Goal: Task Accomplishment & Management: Manage account settings

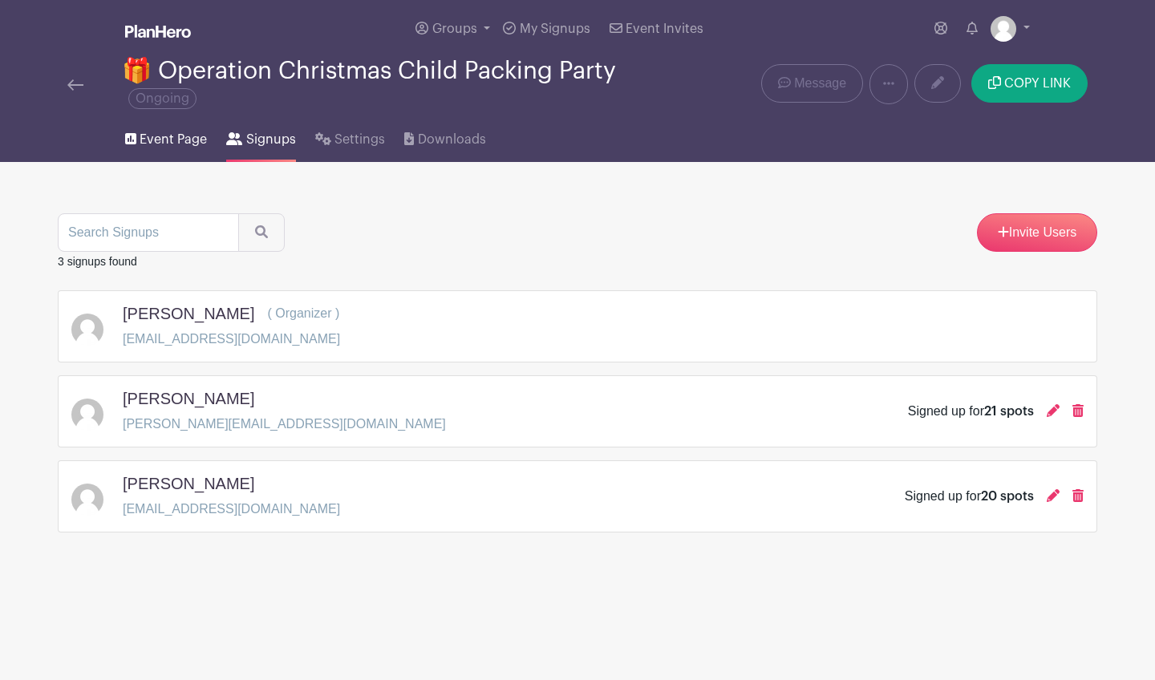
click at [168, 141] on span "Event Page" at bounding box center [173, 139] width 67 height 19
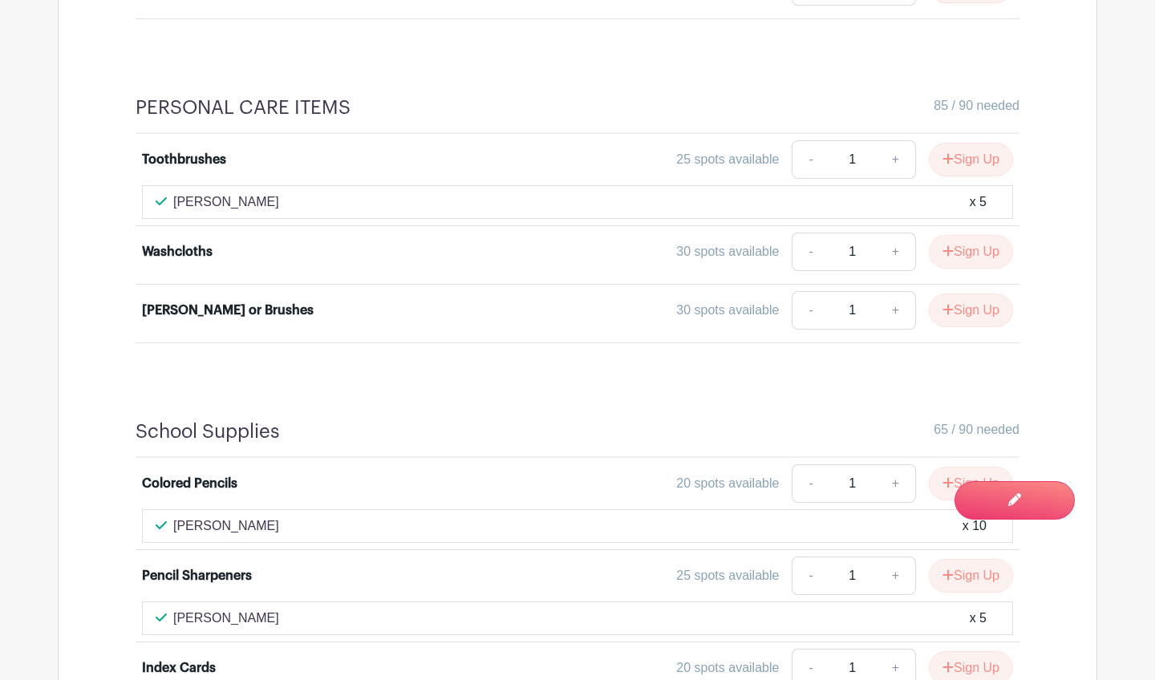
scroll to position [1491, 0]
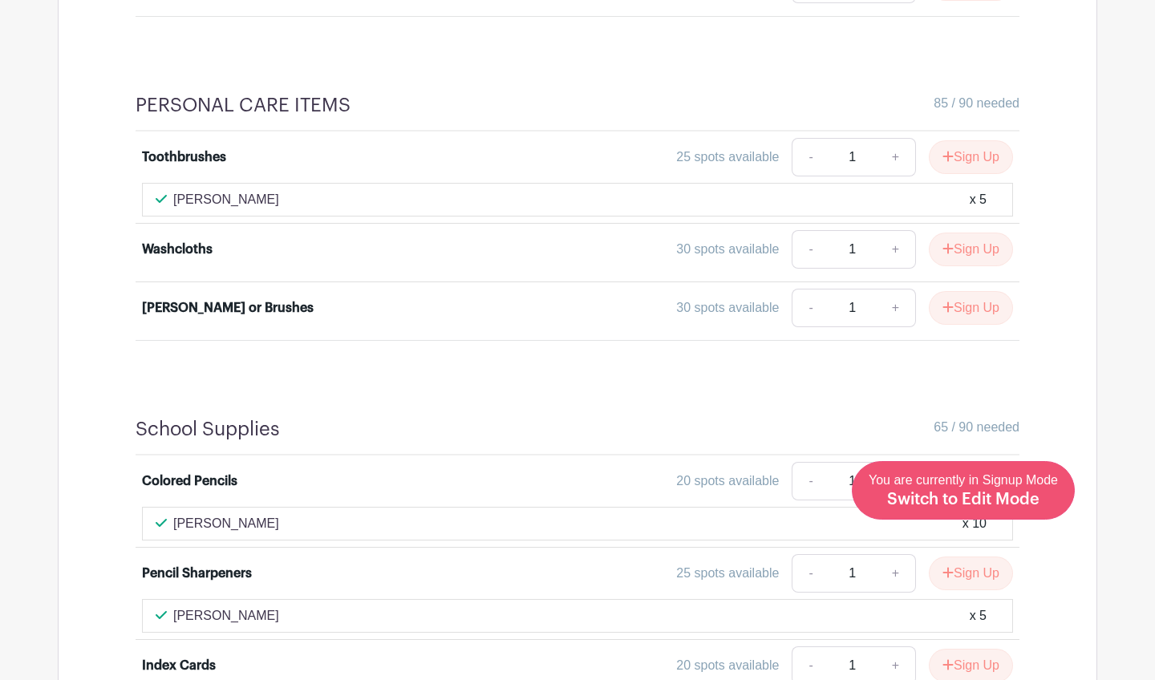
click at [1045, 506] on div "You are currently in Signup Mode Switch to Edit Mode" at bounding box center [963, 490] width 189 height 39
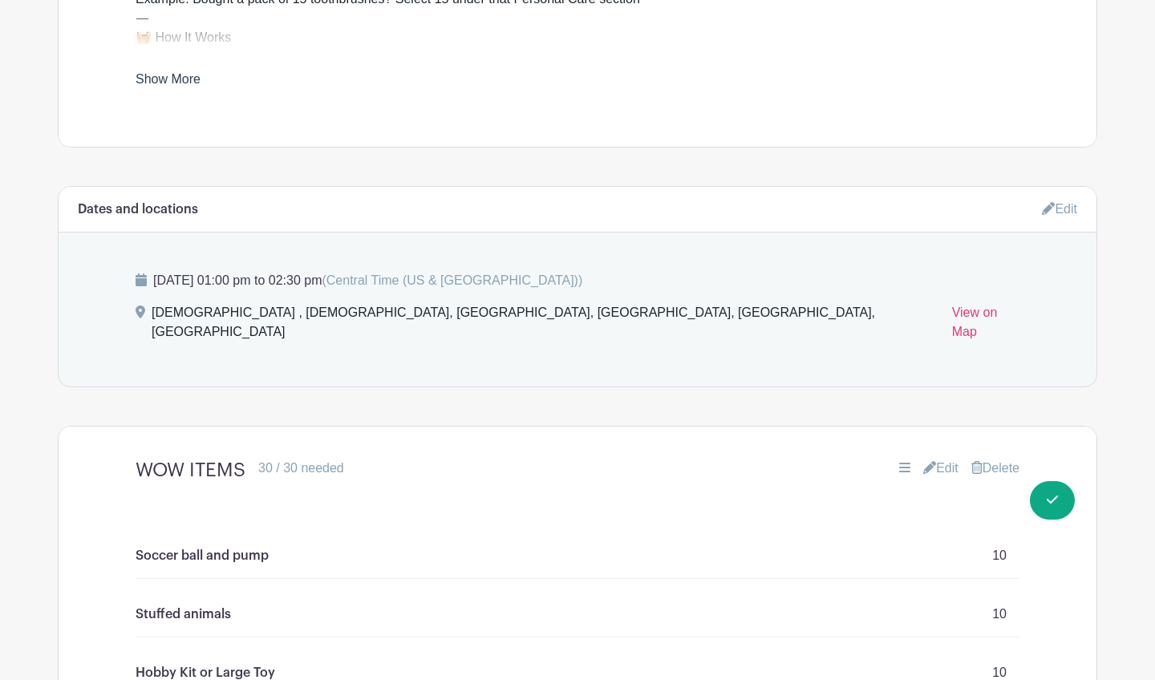
scroll to position [871, 0]
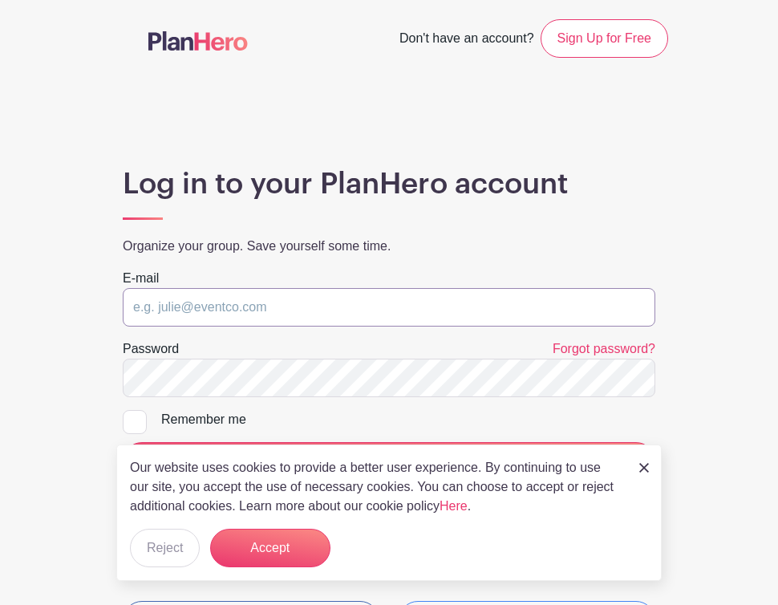
type input "[EMAIL_ADDRESS][DOMAIN_NAME]"
click at [389, 460] on input "LOG IN" at bounding box center [389, 461] width 533 height 39
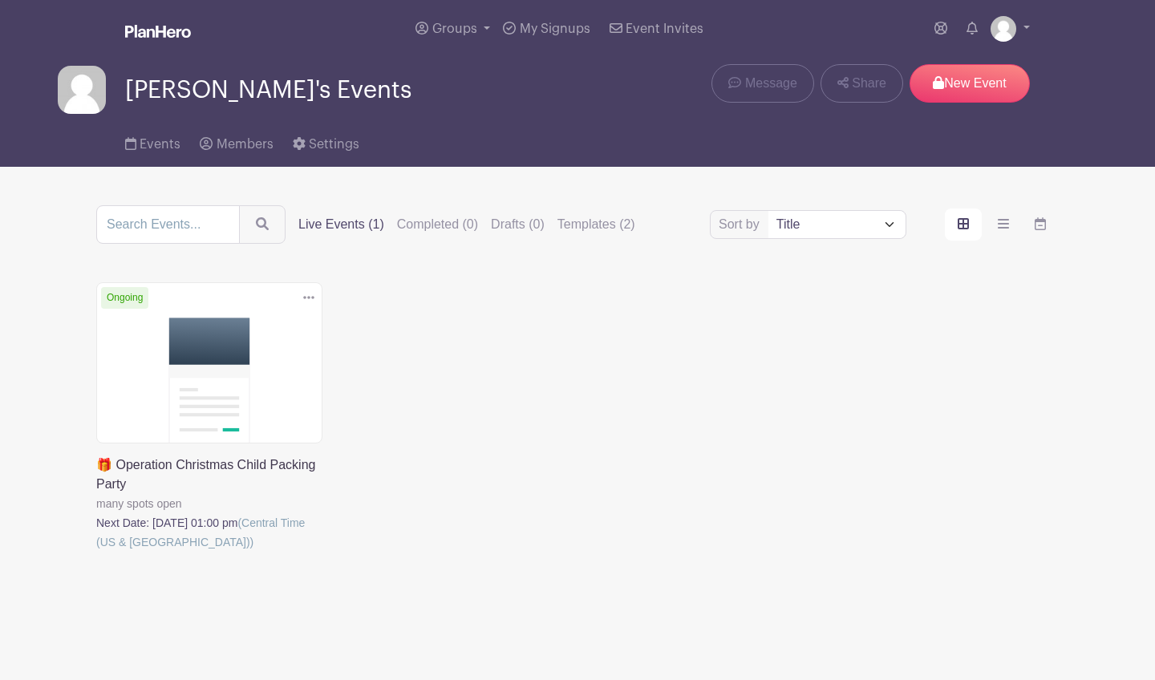
click at [96, 552] on link at bounding box center [96, 552] width 0 height 0
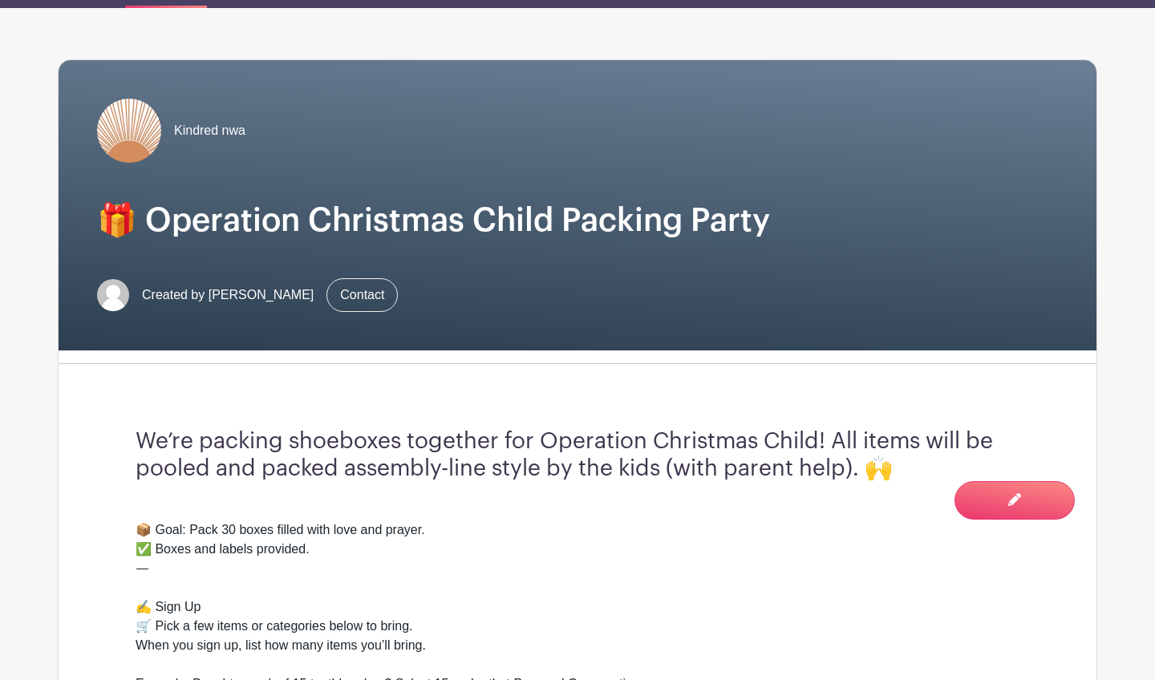
scroll to position [209, 0]
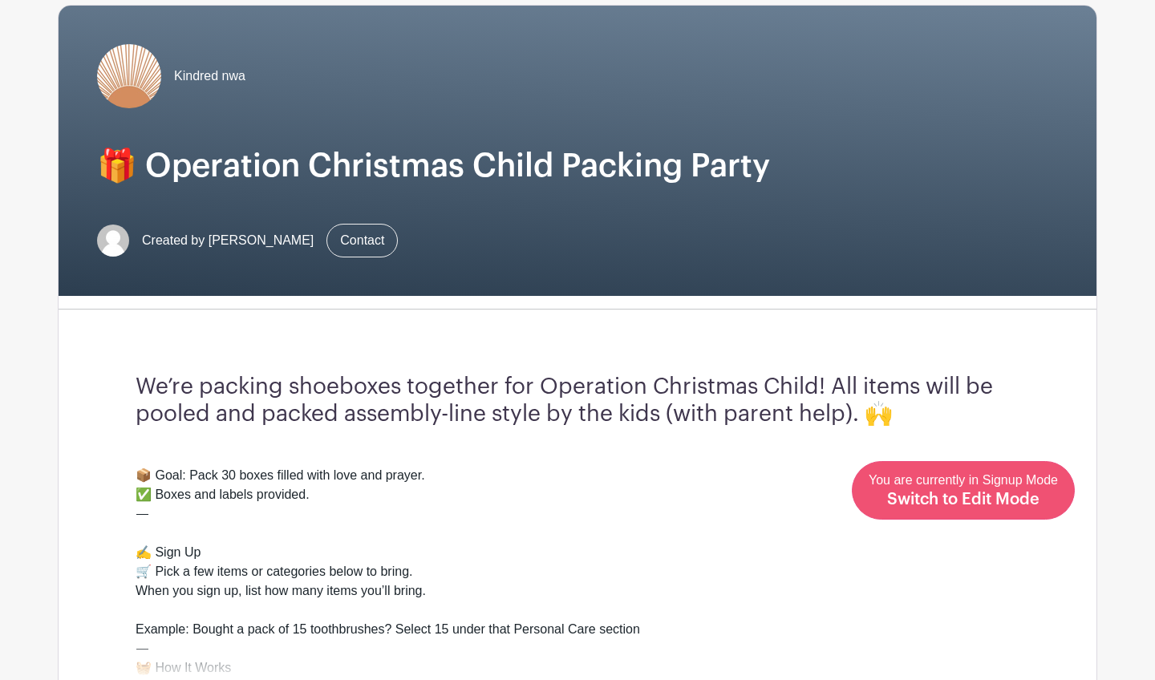
click at [777, 501] on span "Switch to Edit Mode" at bounding box center [963, 500] width 152 height 16
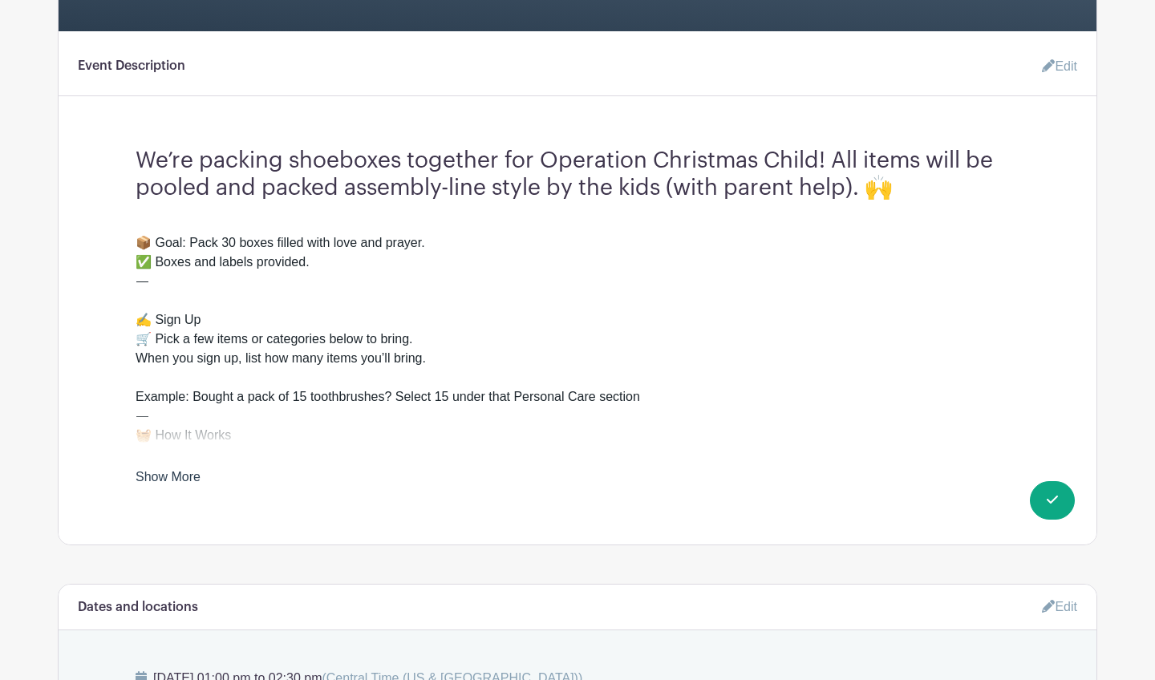
scroll to position [473, 0]
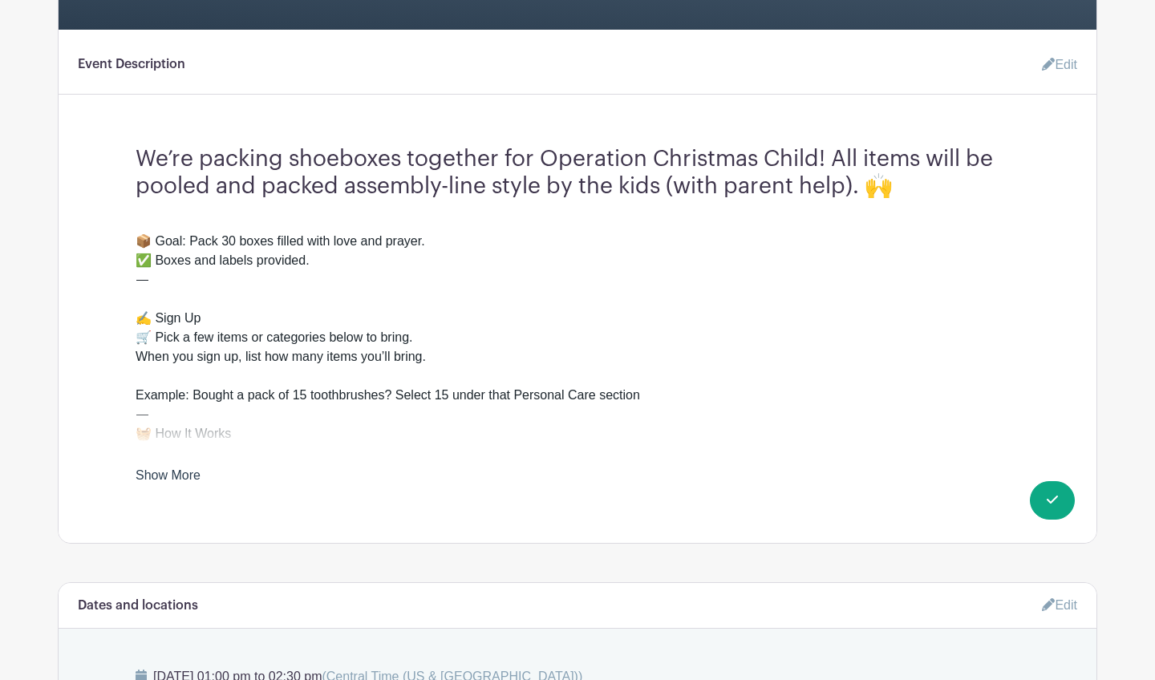
click at [777, 77] on link "Edit" at bounding box center [1053, 65] width 48 height 32
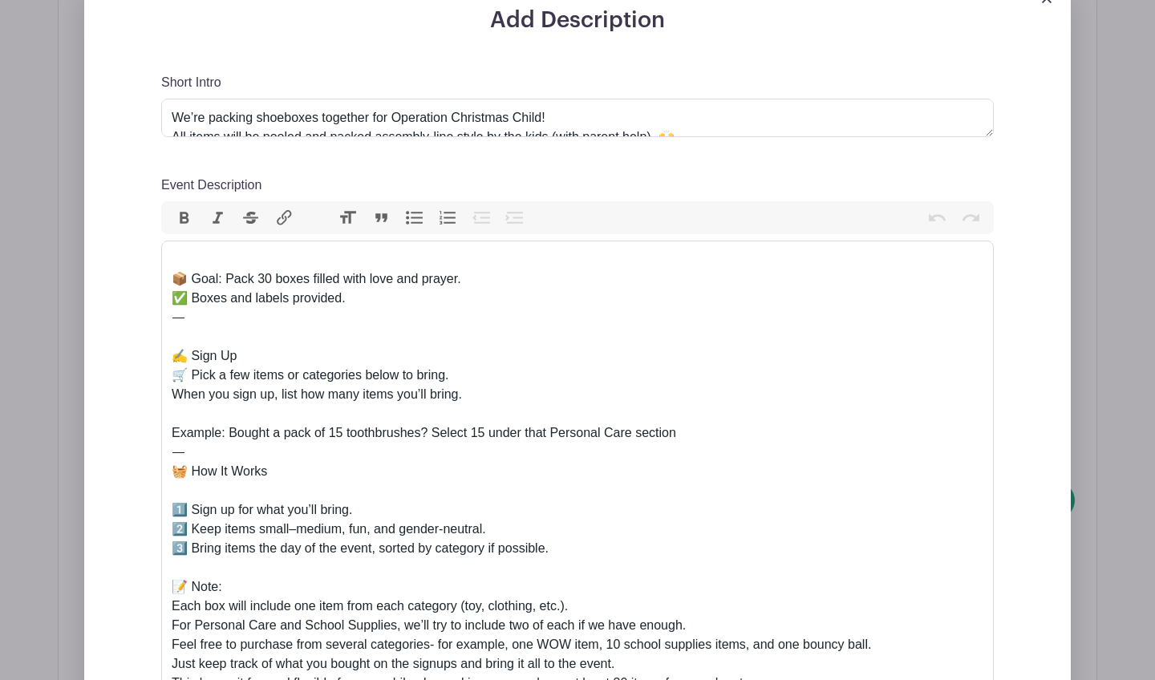
scroll to position [551, 0]
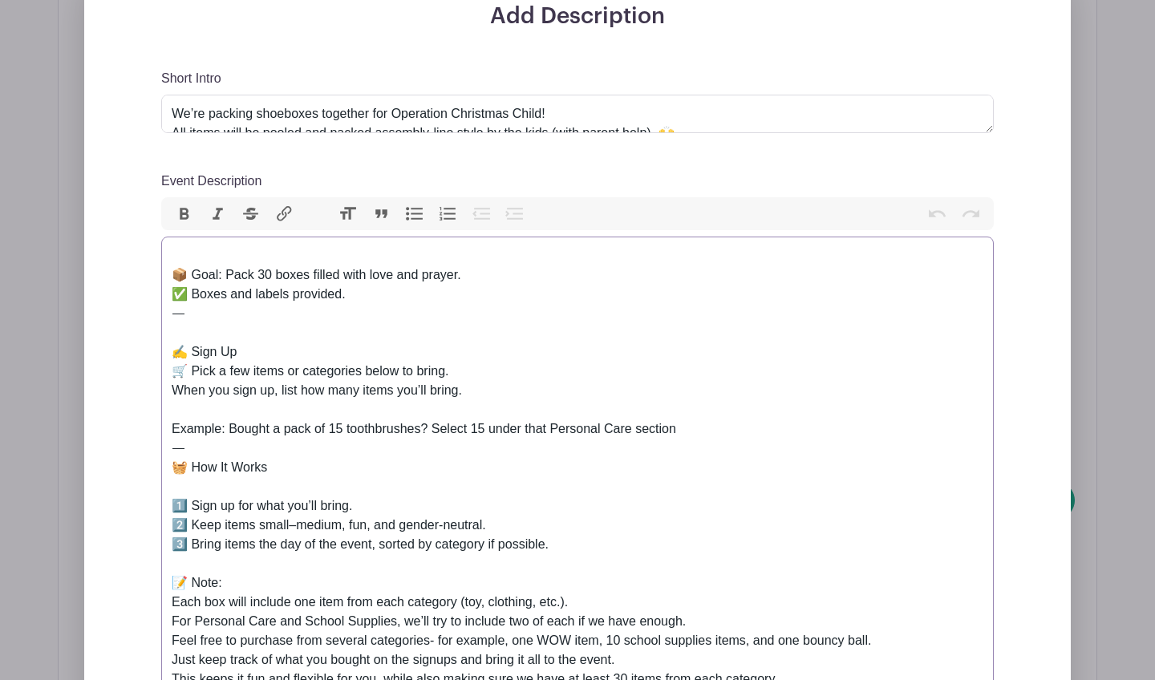
click at [701, 431] on div "📦 Goal: Pack 30 boxes filled with love and prayer. ✅ Boxes and labels provided.…" at bounding box center [578, 602] width 812 height 712
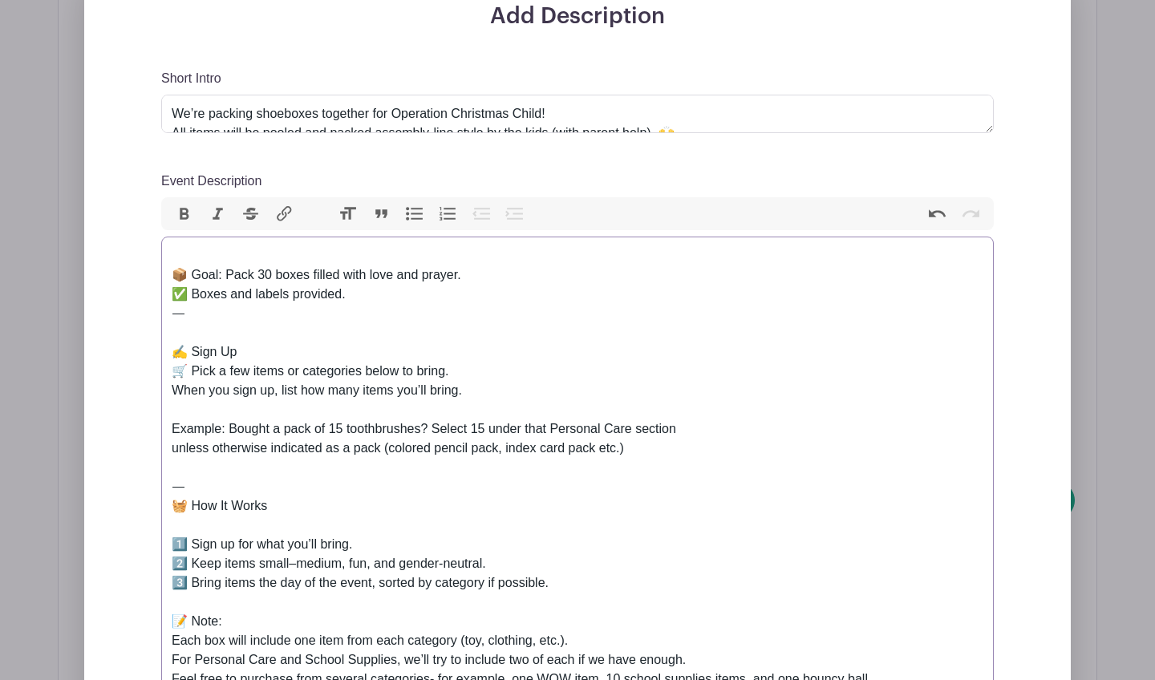
type trix-editor "<div><br>📦 Goal: Pack 30 boxes filled with love and prayer.<br>✅ Boxes and labe…"
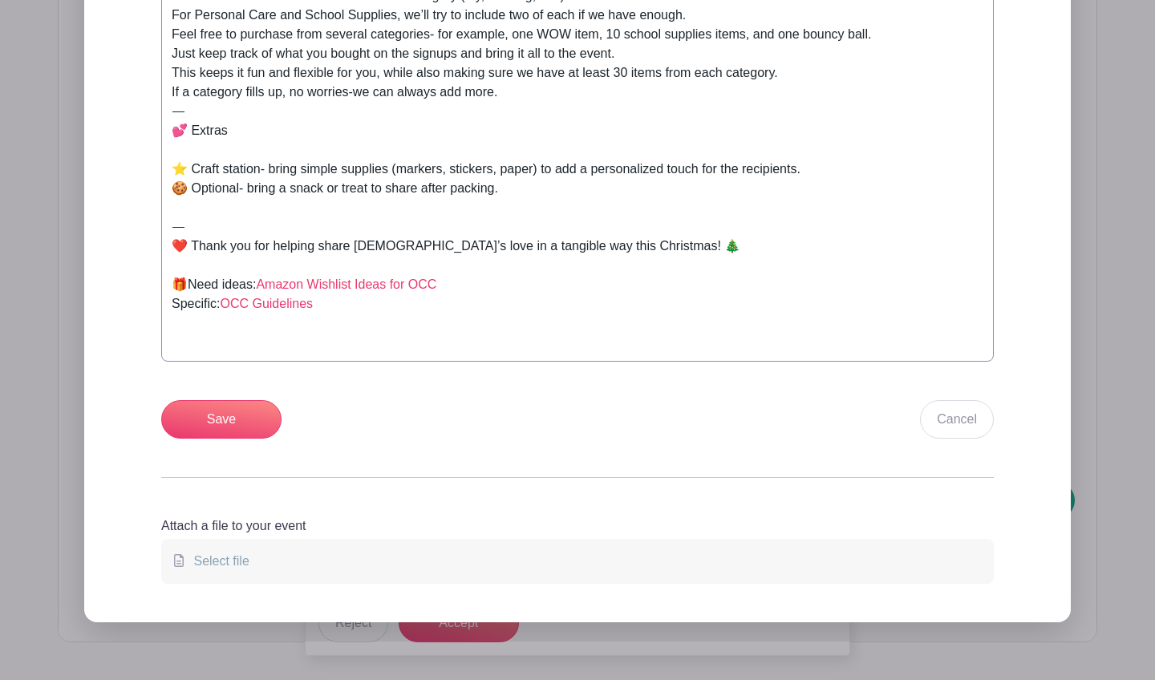
scroll to position [1182, 0]
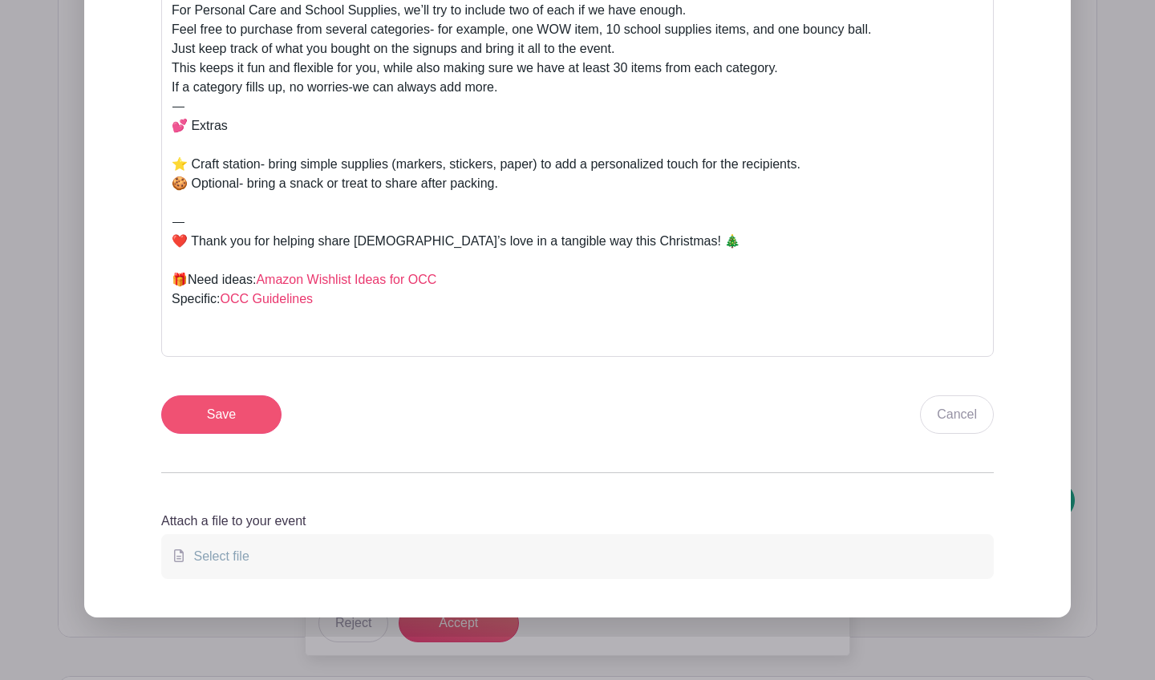
click at [247, 420] on input "Save" at bounding box center [221, 414] width 120 height 39
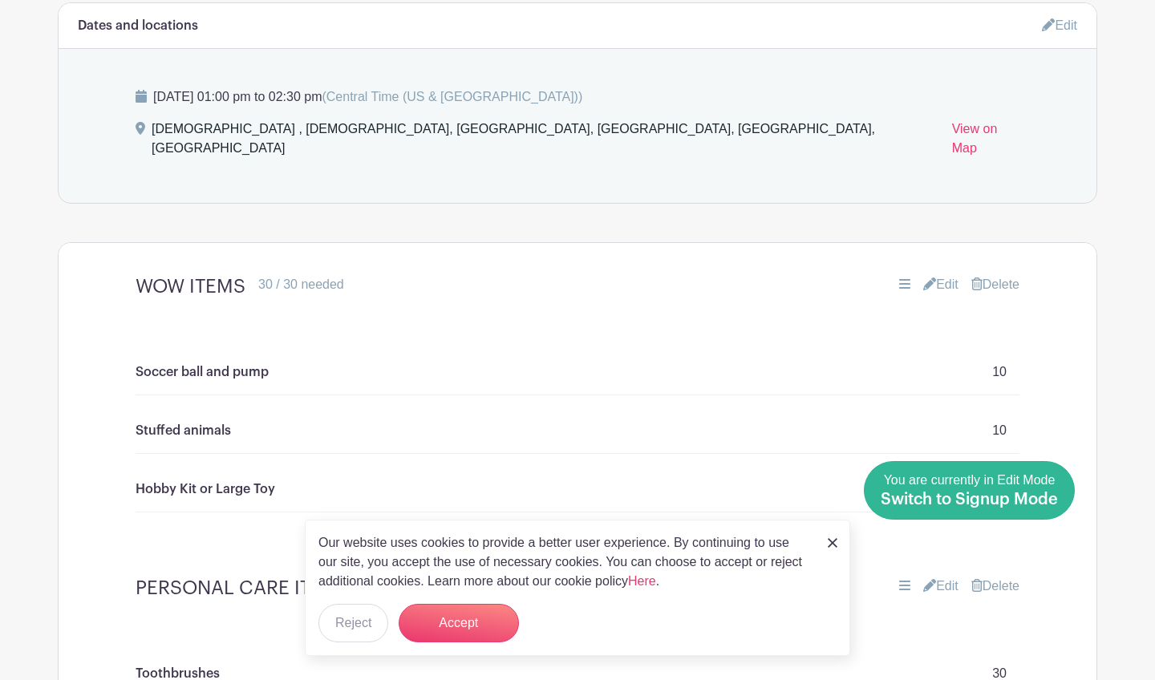
click at [777, 509] on link "Done Editing You are currently in Edit Mode Switch to Signup Mode" at bounding box center [969, 490] width 211 height 59
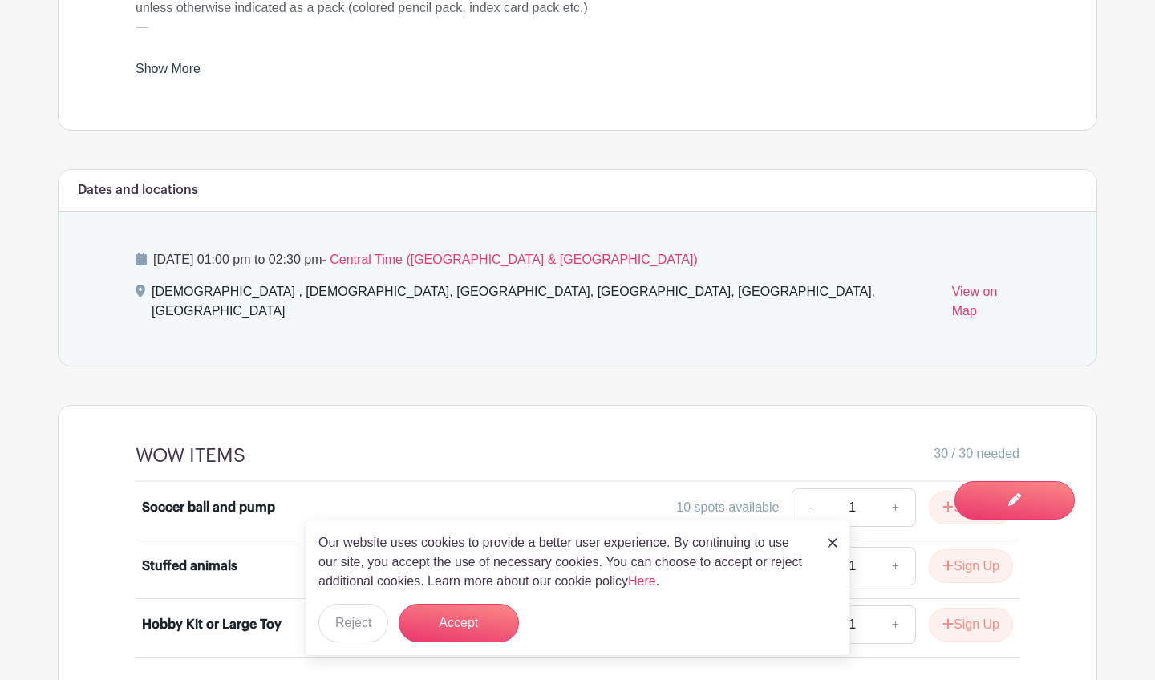
scroll to position [853, 0]
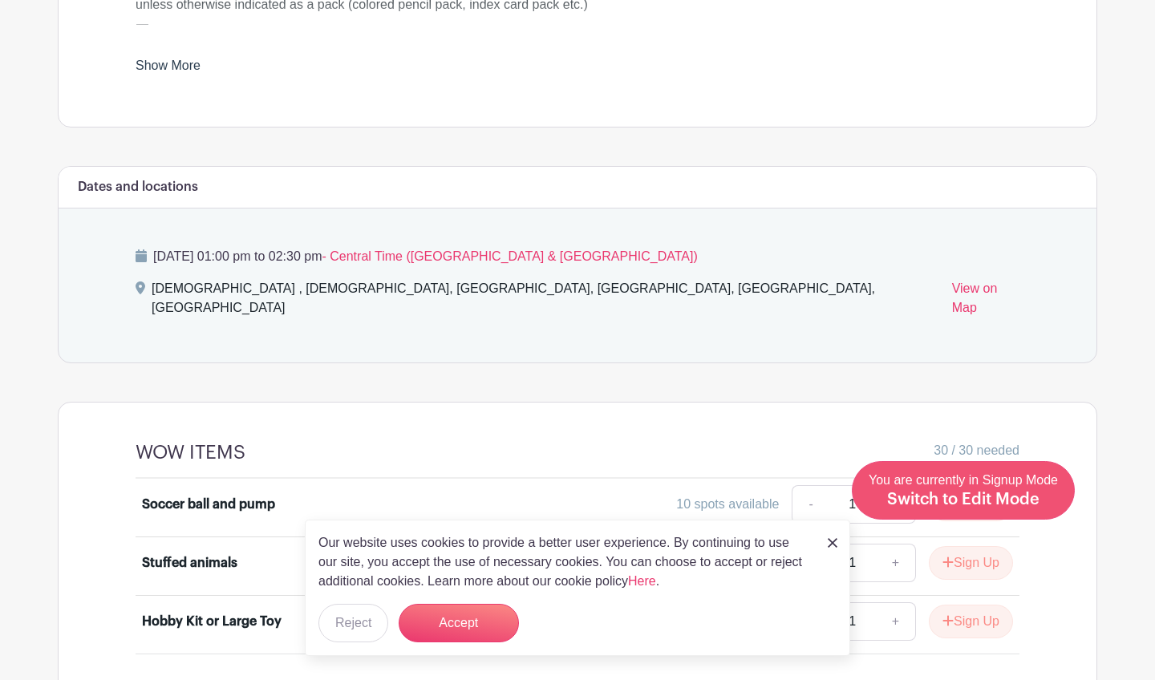
click at [777, 492] on div "You are currently in Signup Mode Switch to Edit Mode" at bounding box center [963, 490] width 189 height 39
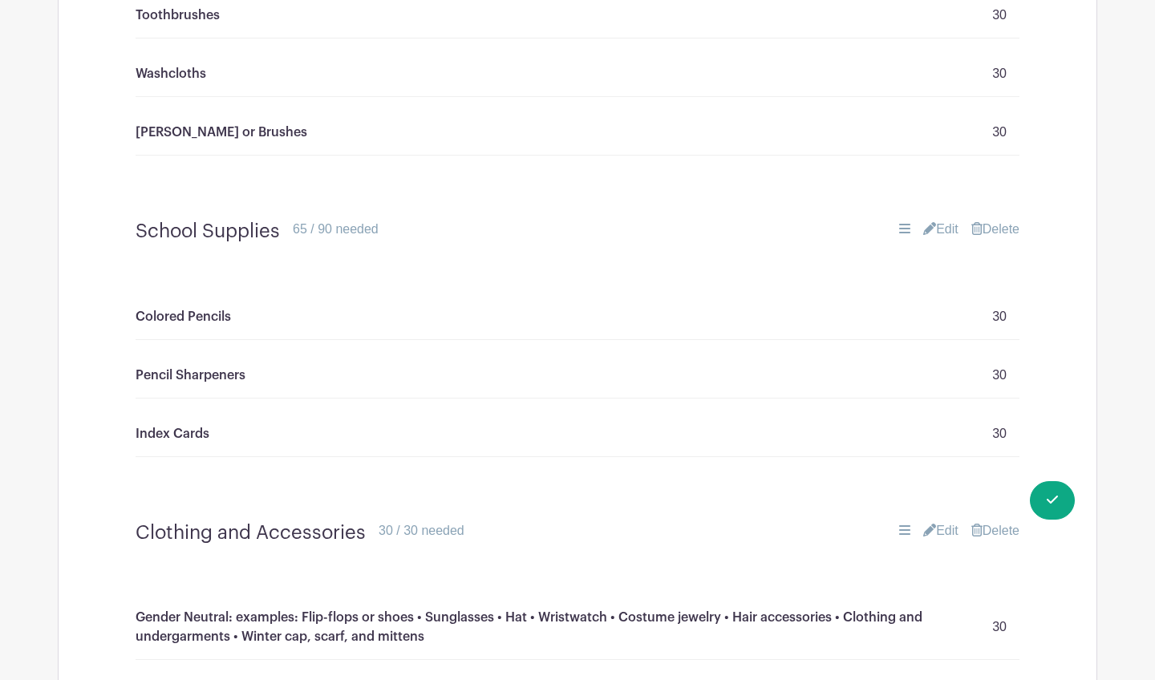
scroll to position [1719, 0]
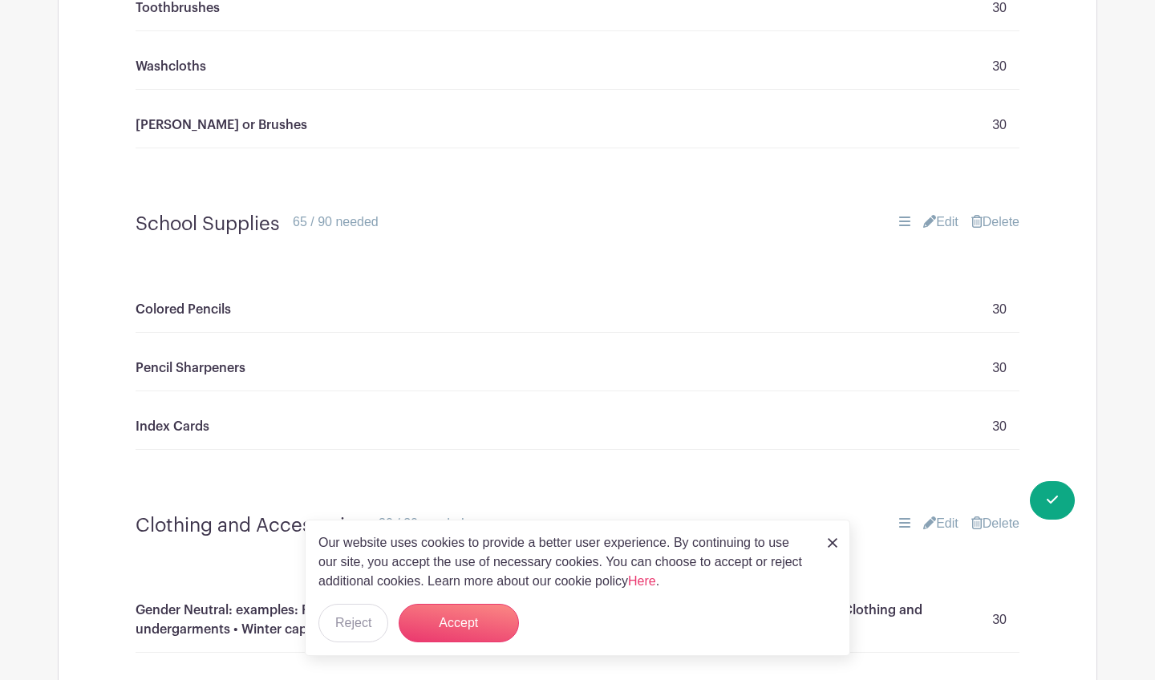
click at [777, 213] on link "Edit" at bounding box center [940, 222] width 35 height 19
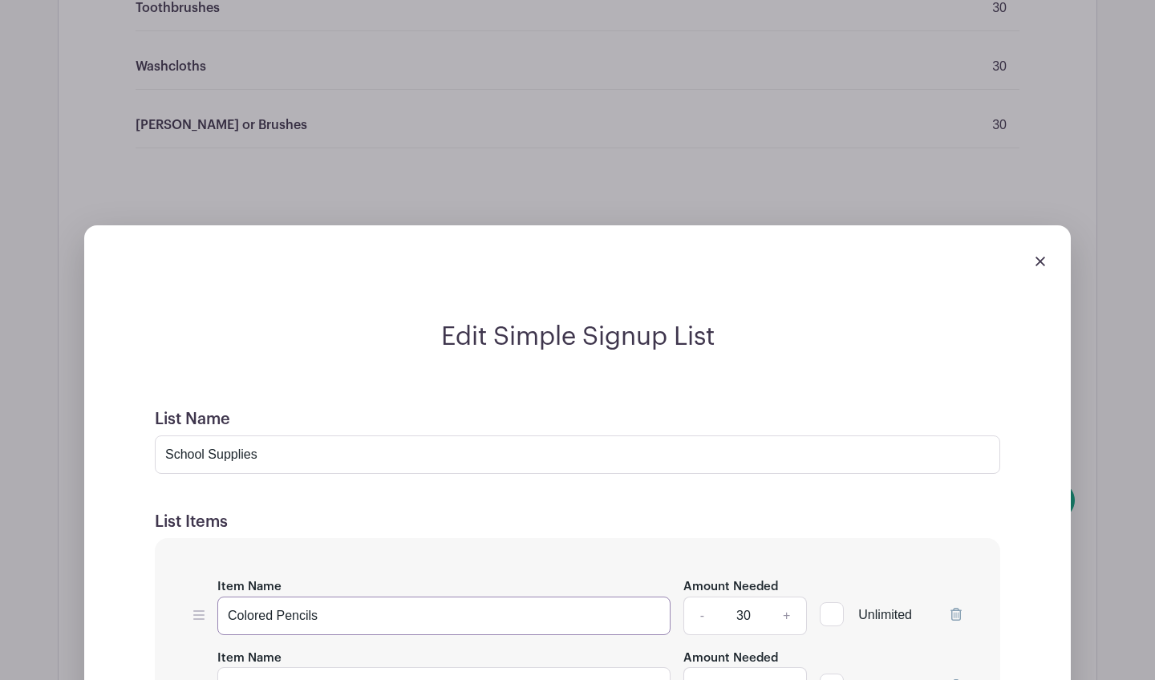
click at [227, 597] on input "Colored Pencils" at bounding box center [443, 616] width 453 height 39
click at [348, 597] on input "Colored Pencils" at bounding box center [443, 616] width 453 height 39
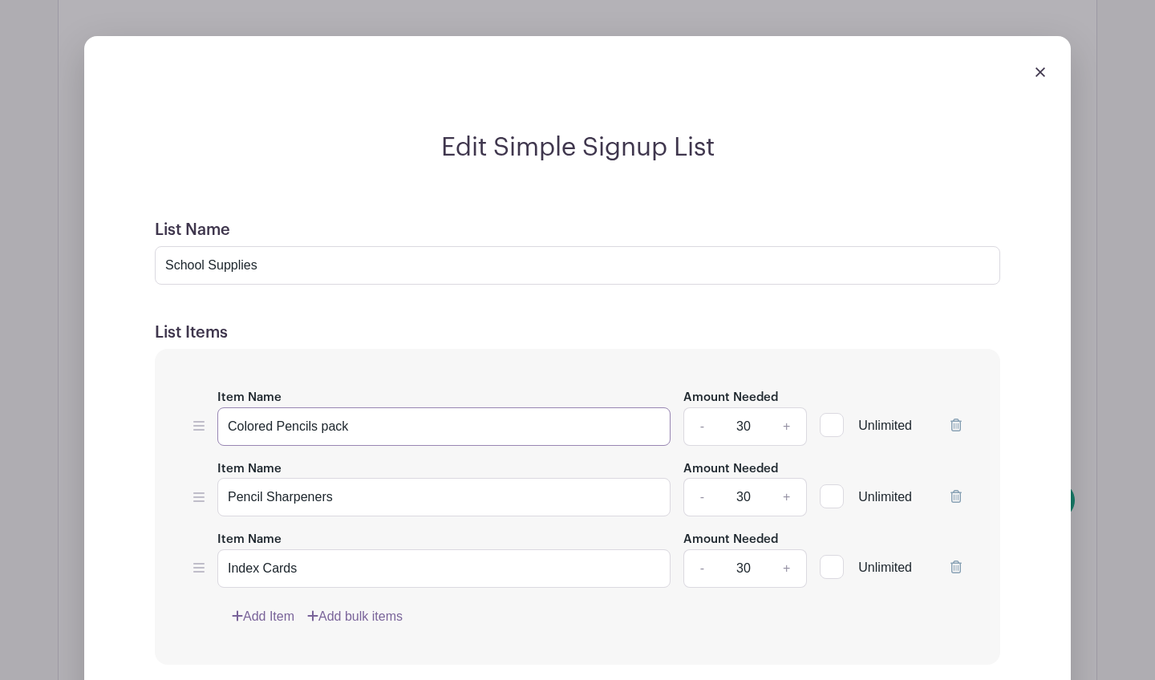
scroll to position [1909, 0]
type input "Colored Pencils pack"
click at [375, 549] on input "Index Cards" at bounding box center [443, 568] width 453 height 39
type input "Index Cards pack"
click at [339, 408] on input "Colored Pencils pack" at bounding box center [443, 426] width 453 height 39
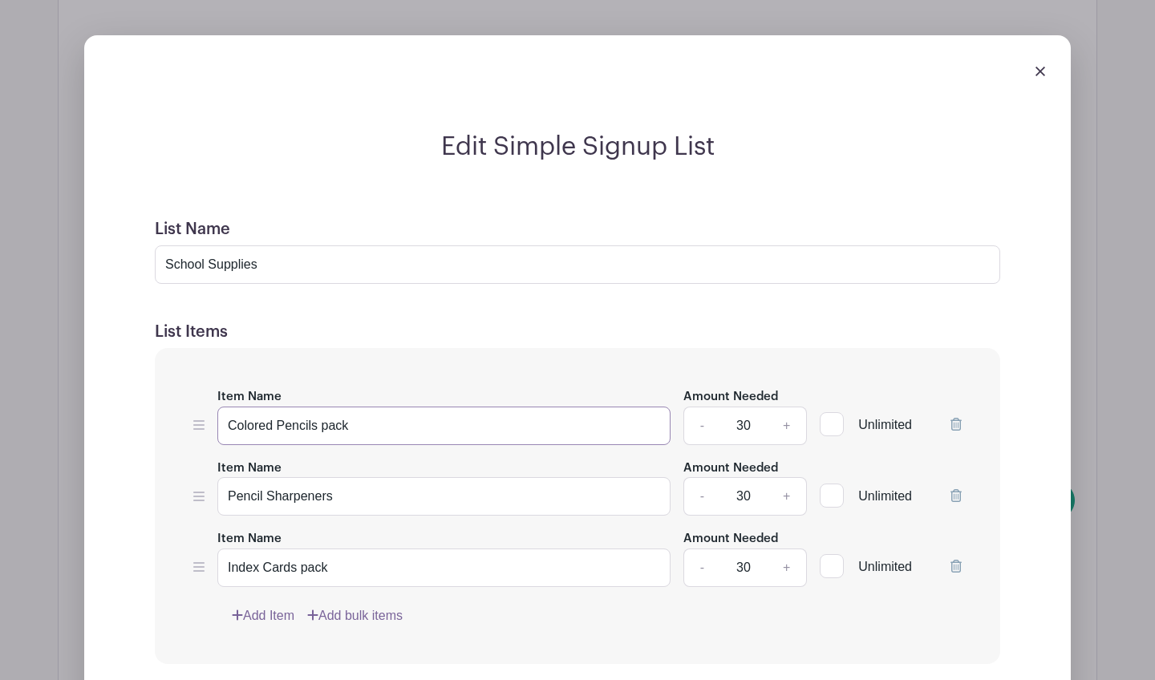
click at [339, 408] on input "Colored Pencils pack" at bounding box center [443, 426] width 453 height 39
type input "Colored Pencils"
click at [307, 554] on input "Index Cards pack" at bounding box center [443, 568] width 453 height 39
click at [308, 554] on input "Index Cards pack" at bounding box center [443, 568] width 453 height 39
type input "Index Cards"
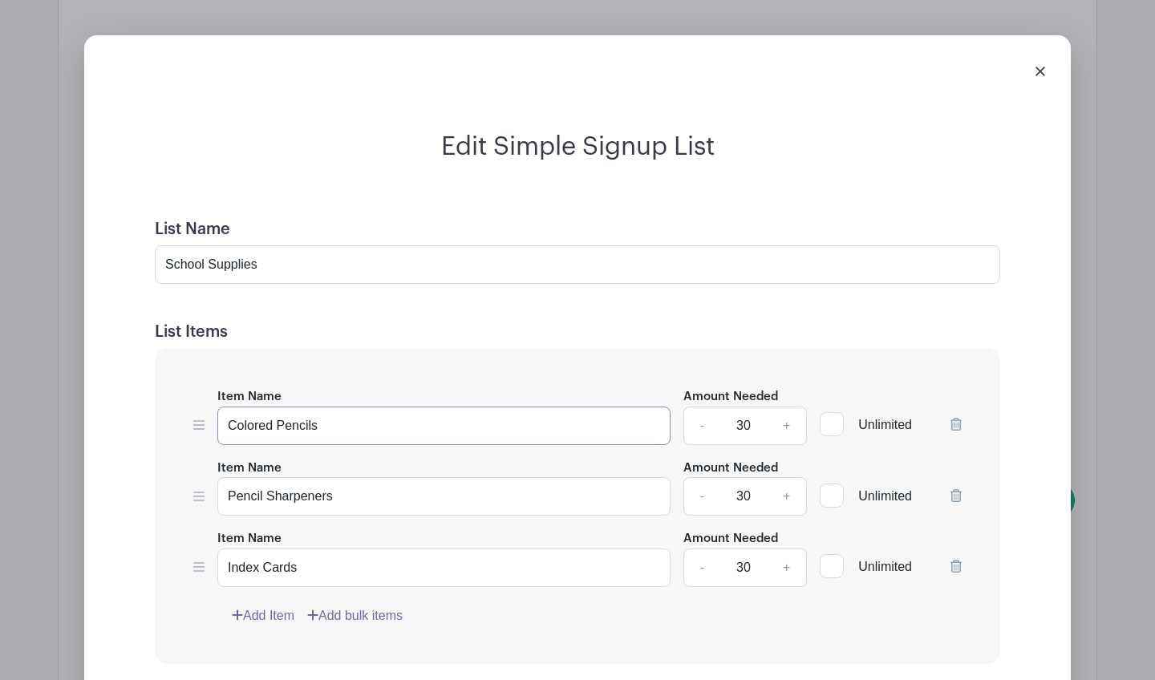
click at [228, 408] on input "Colored Pencils" at bounding box center [443, 426] width 453 height 39
type input "Set of Colored Pencils"
click at [226, 550] on input "Index Cards" at bounding box center [443, 568] width 453 height 39
type input "Set of Index Cards"
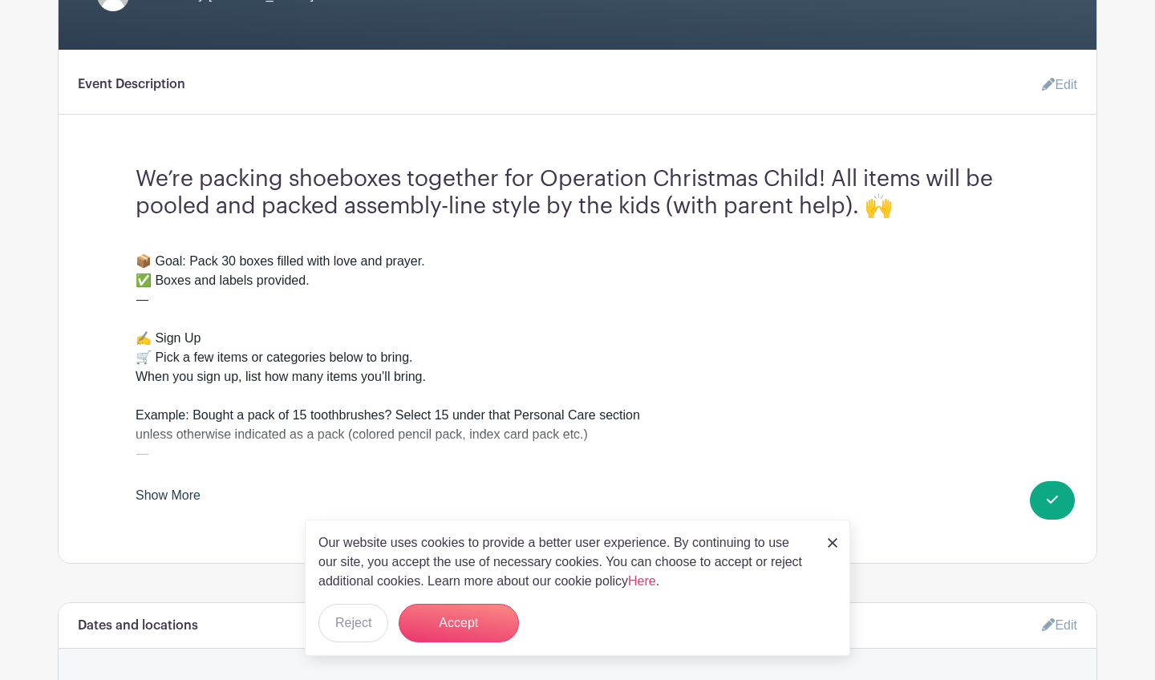
scroll to position [426, 0]
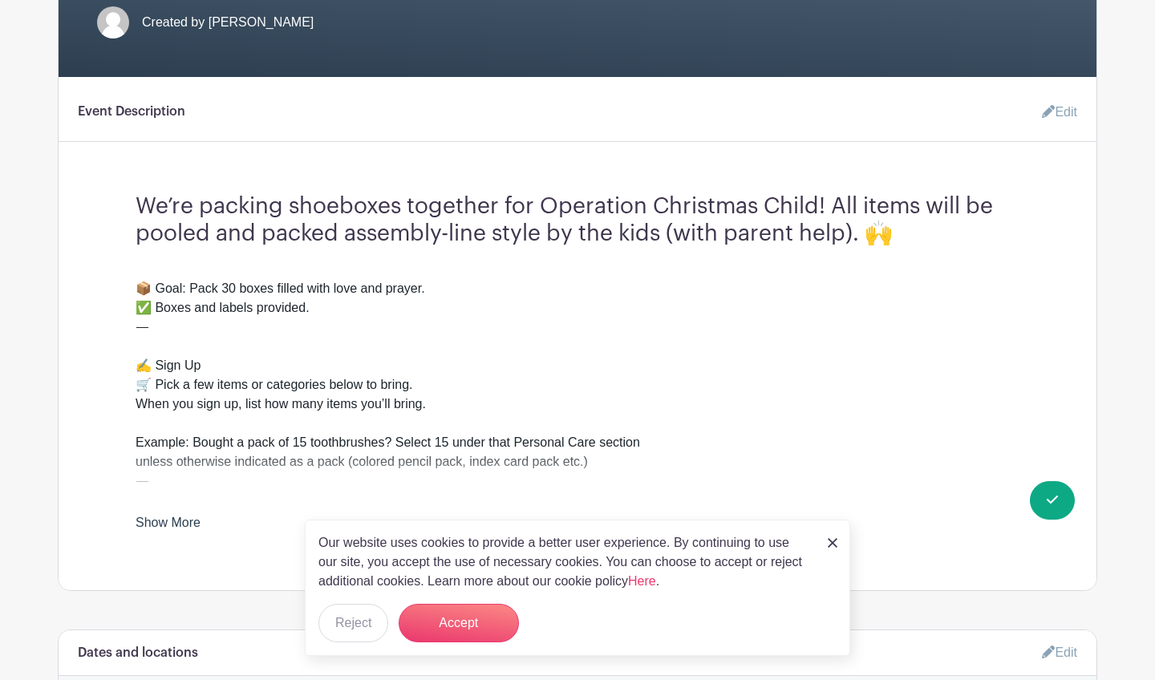
click at [777, 116] on link "Edit" at bounding box center [1053, 112] width 48 height 32
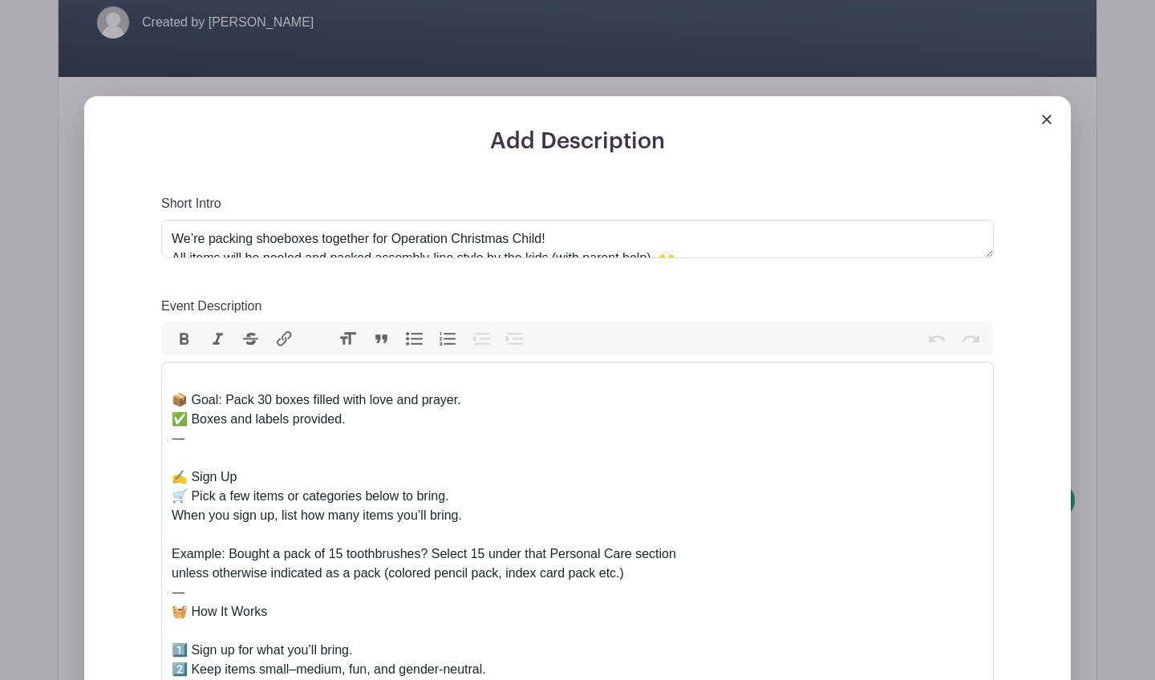
scroll to position [505, 0]
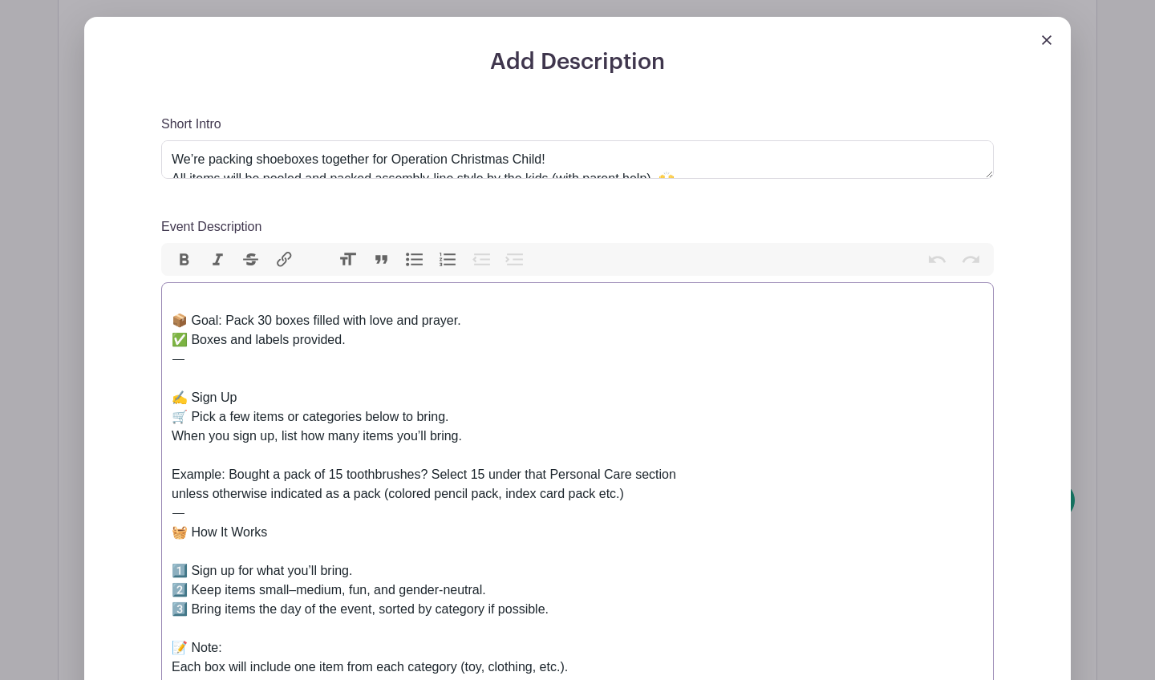
click at [592, 496] on div "📦 Goal: Pack 30 boxes filled with love and prayer. ✅ Boxes and labels provided.…" at bounding box center [578, 658] width 812 height 732
click at [481, 493] on div "📦 Goal: Pack 30 boxes filled with love and prayer. ✅ Boxes and labels provided.…" at bounding box center [578, 658] width 812 height 732
click at [484, 493] on div "📦 Goal: Pack 30 boxes filled with love and prayer. ✅ Boxes and labels provided.…" at bounding box center [578, 658] width 812 height 732
click at [484, 494] on div "📦 Goal: Pack 30 boxes filled with love and prayer. ✅ Boxes and labels provided.…" at bounding box center [578, 658] width 812 height 732
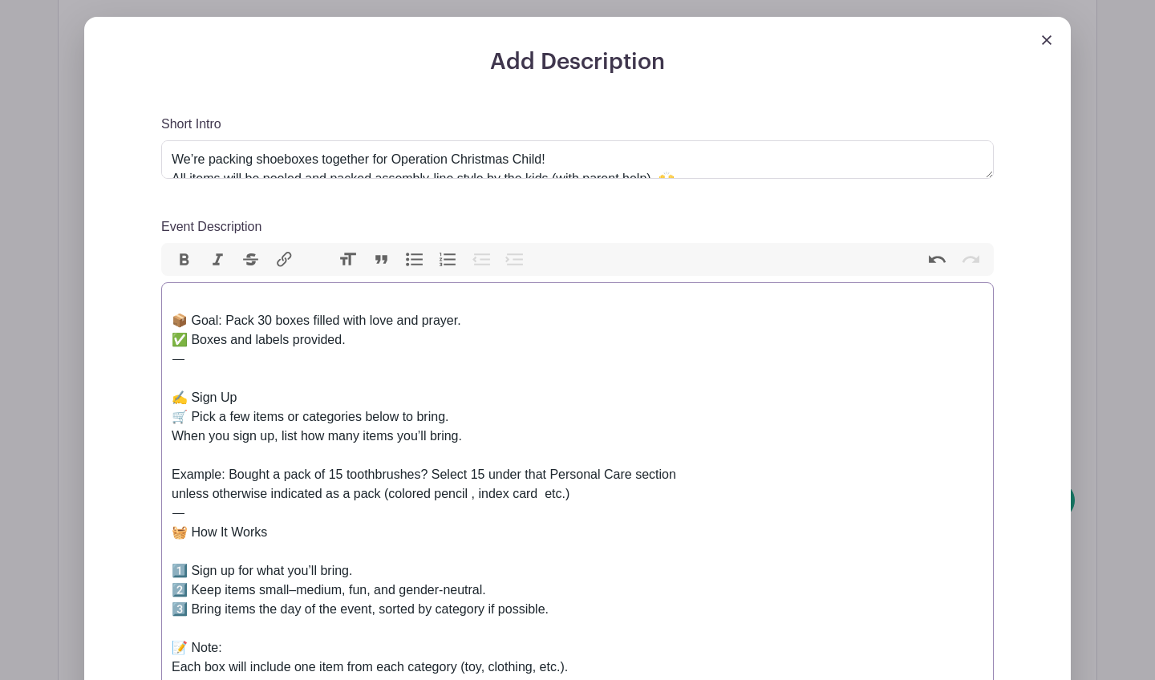
click at [375, 497] on div "📦 Goal: Pack 30 boxes filled with love and prayer. ✅ Boxes and labels provided.…" at bounding box center [578, 658] width 812 height 732
click at [472, 491] on div "📦 Goal: Pack 30 boxes filled with love and prayer. ✅ Boxes and labels provided.…" at bounding box center [578, 658] width 812 height 732
click at [535, 496] on div "📦 Goal: Pack 30 boxes filled with love and prayer. ✅ Boxes and labels provided.…" at bounding box center [578, 658] width 812 height 732
type trix-editor "<div><br>📦 Goal: Pack 30 boxes filled with love and prayer.<br>✅ Boxes and labe…"
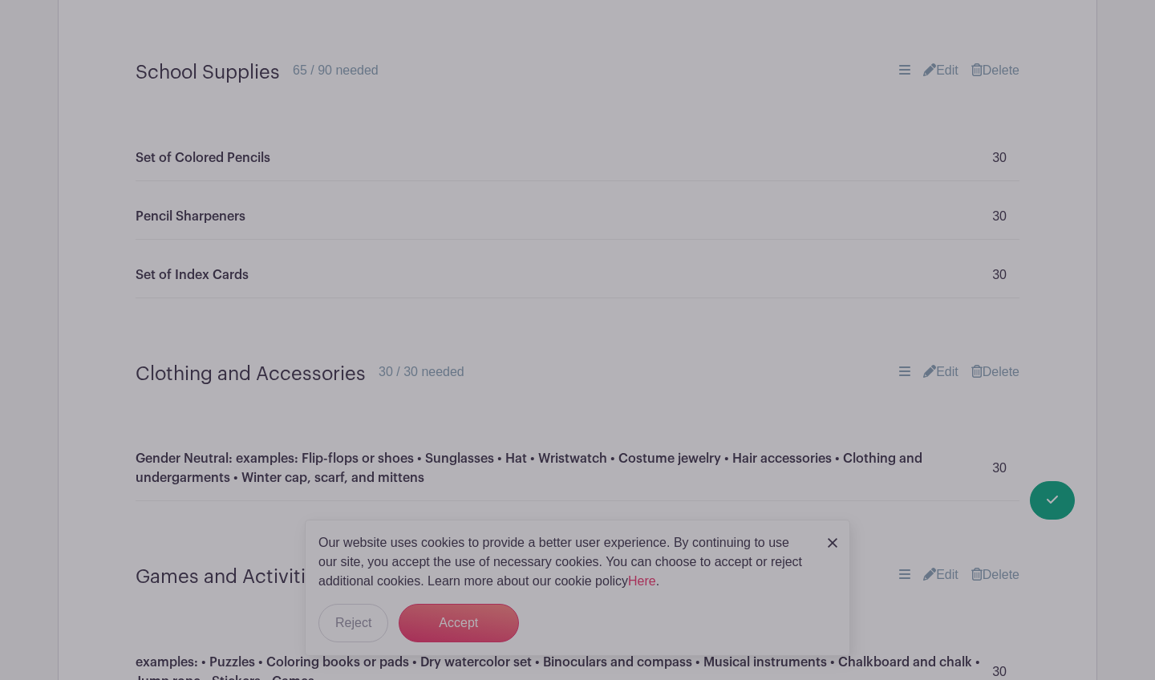
scroll to position [2699, 0]
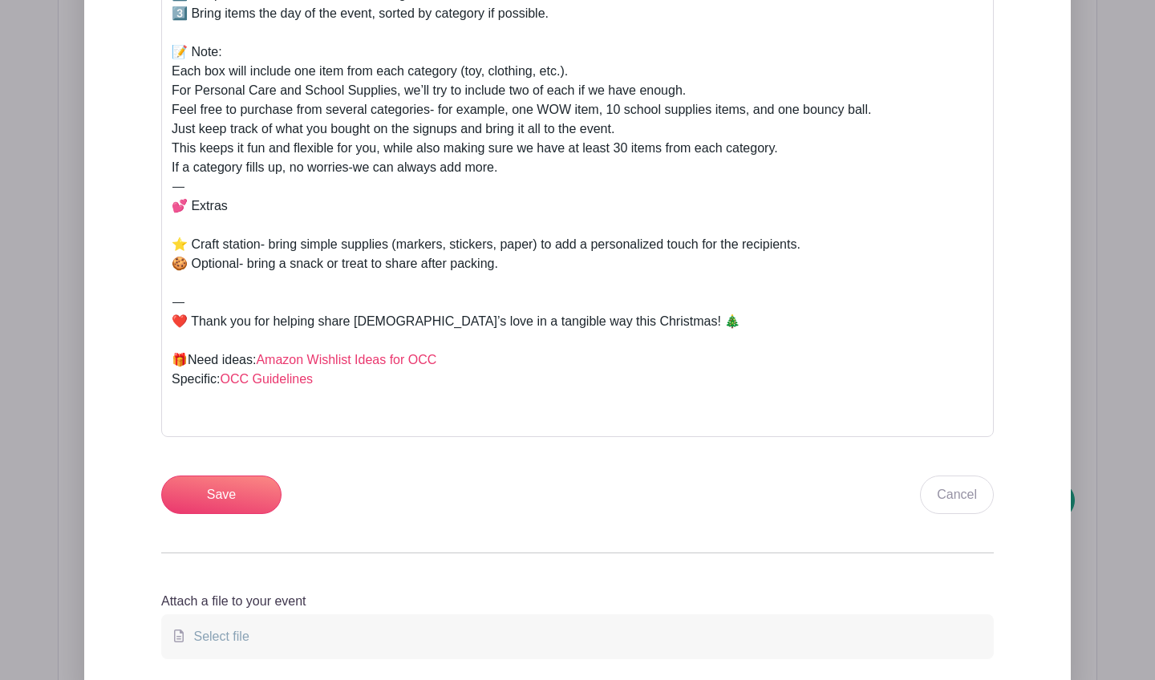
scroll to position [1103, 0]
click at [262, 496] on input "Save" at bounding box center [221, 493] width 120 height 39
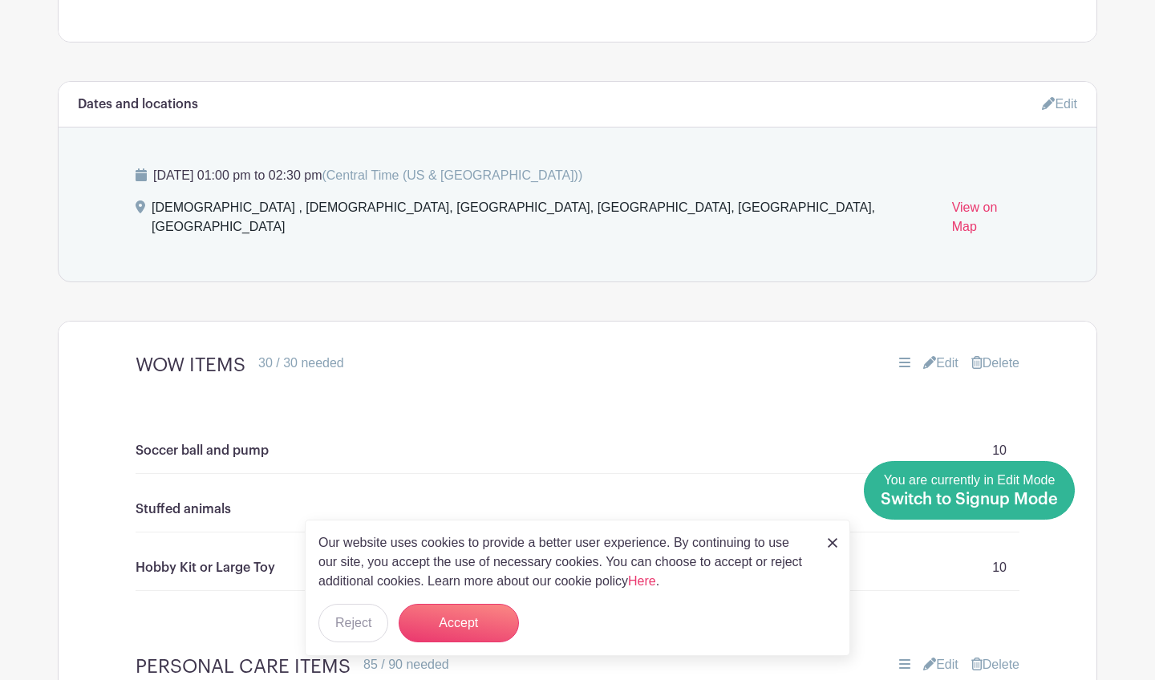
click at [777, 498] on span "Switch to Signup Mode" at bounding box center [969, 500] width 177 height 16
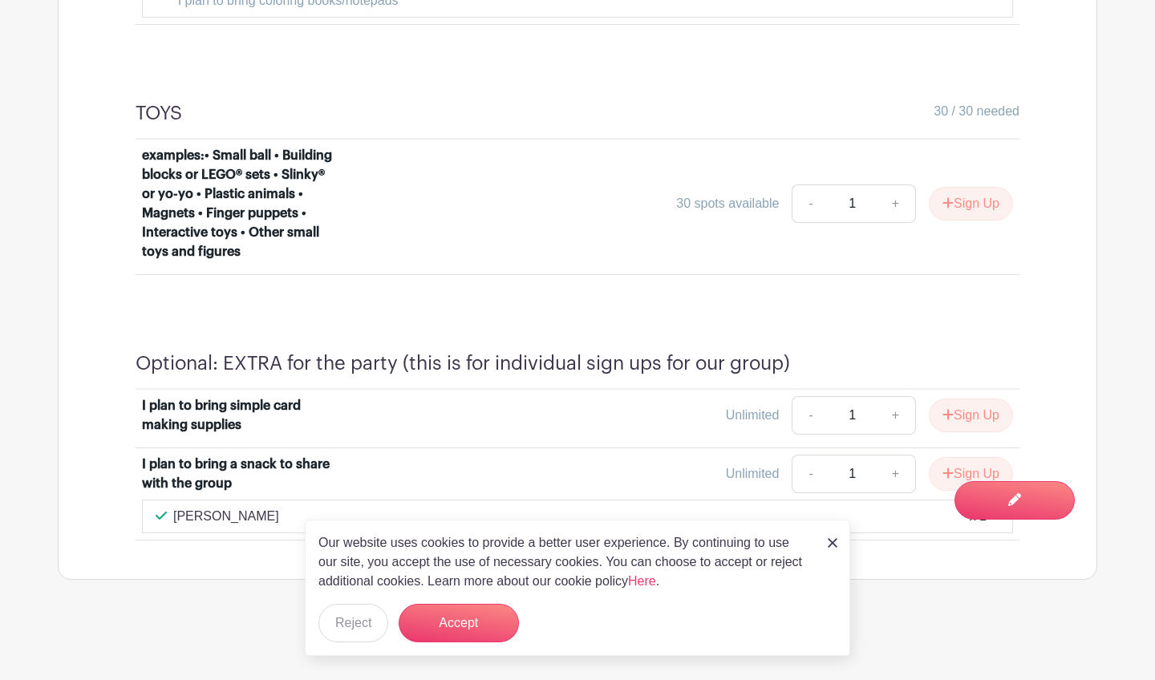
scroll to position [2805, 0]
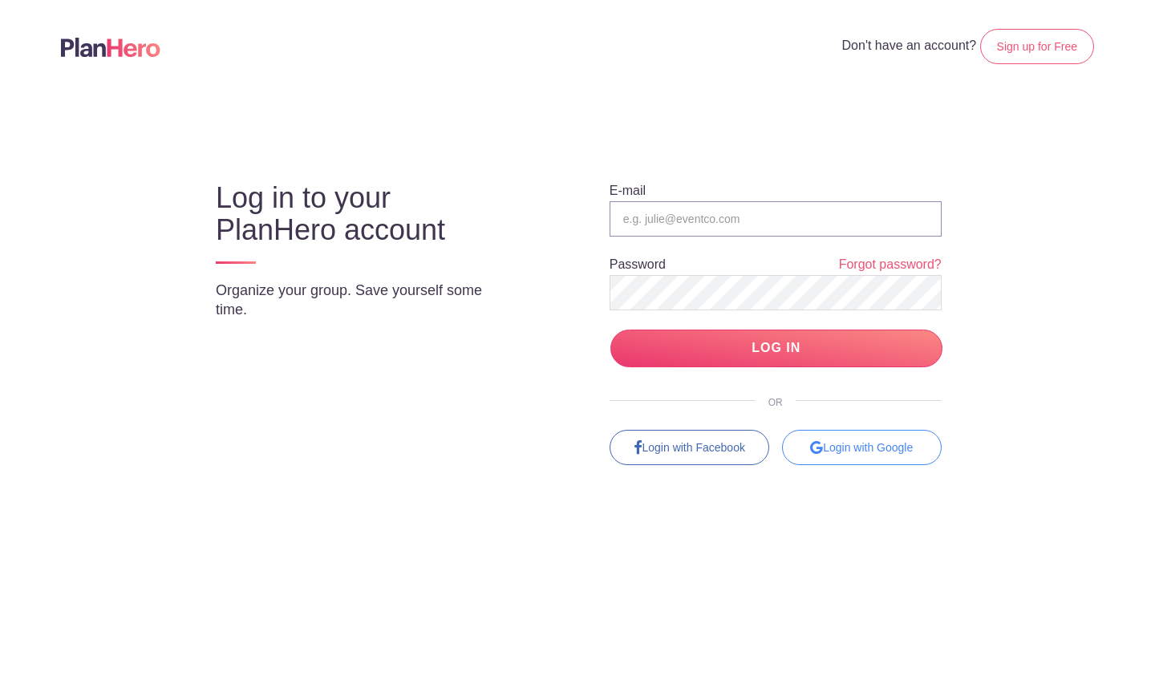
type input "natalierene@gmail.com"
click at [776, 348] on input "LOG IN" at bounding box center [776, 349] width 332 height 38
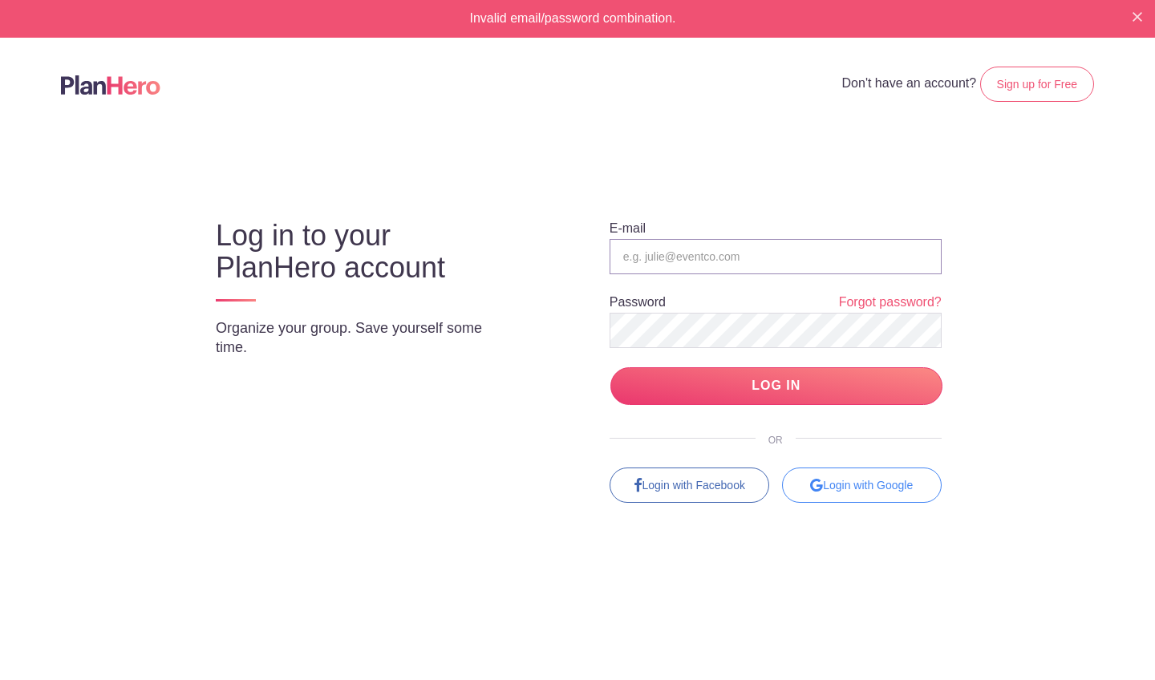
type input "natalierene@gmail.com"
click at [776, 385] on input "LOG IN" at bounding box center [776, 386] width 332 height 38
type input "natalierene@gmail.com"
click at [776, 385] on input "LOG IN" at bounding box center [776, 386] width 332 height 38
type input "[EMAIL_ADDRESS][DOMAIN_NAME]"
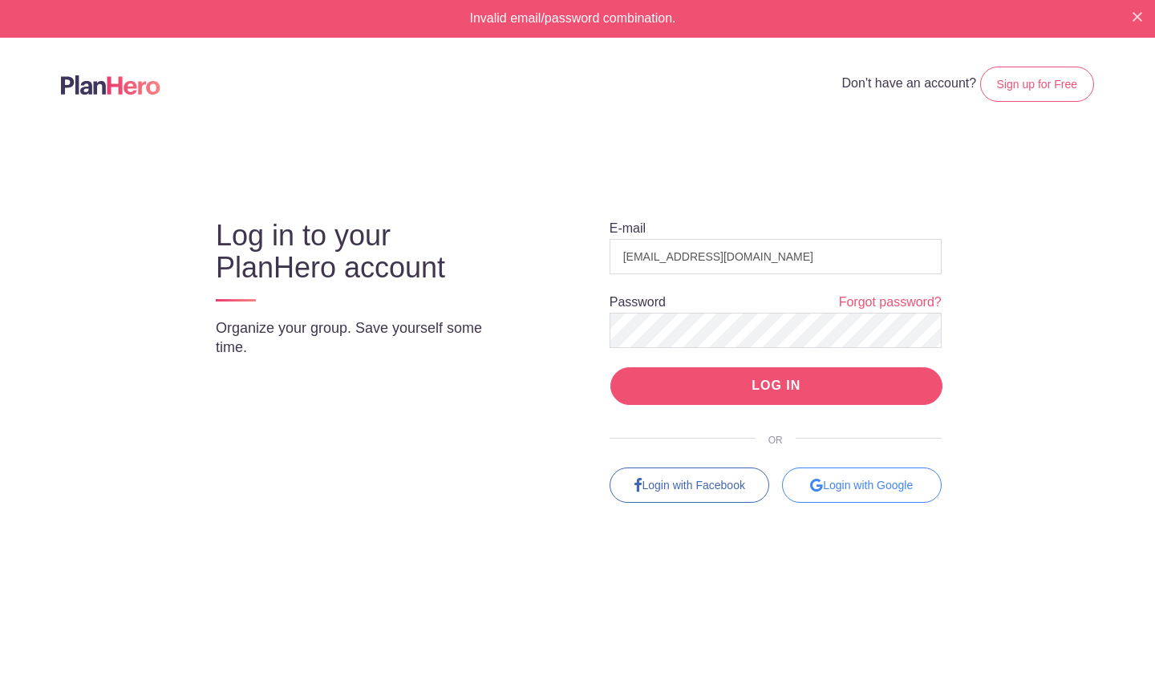
click at [731, 383] on input "LOG IN" at bounding box center [776, 386] width 332 height 38
click at [648, 258] on input "email" at bounding box center [776, 256] width 332 height 35
click at [713, 249] on input "email" at bounding box center [776, 256] width 332 height 35
type input "[EMAIL_ADDRESS][DOMAIN_NAME]"
click at [776, 385] on input "LOG IN" at bounding box center [776, 386] width 332 height 38
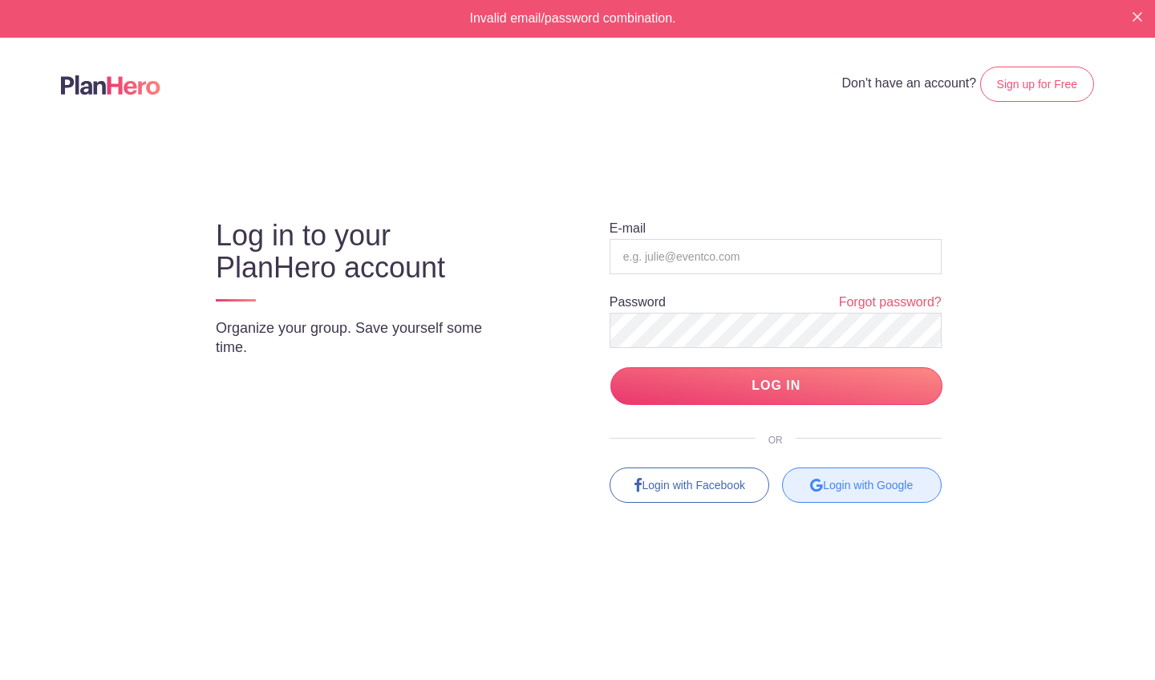
click at [856, 481] on div "Login with Google" at bounding box center [862, 485] width 160 height 35
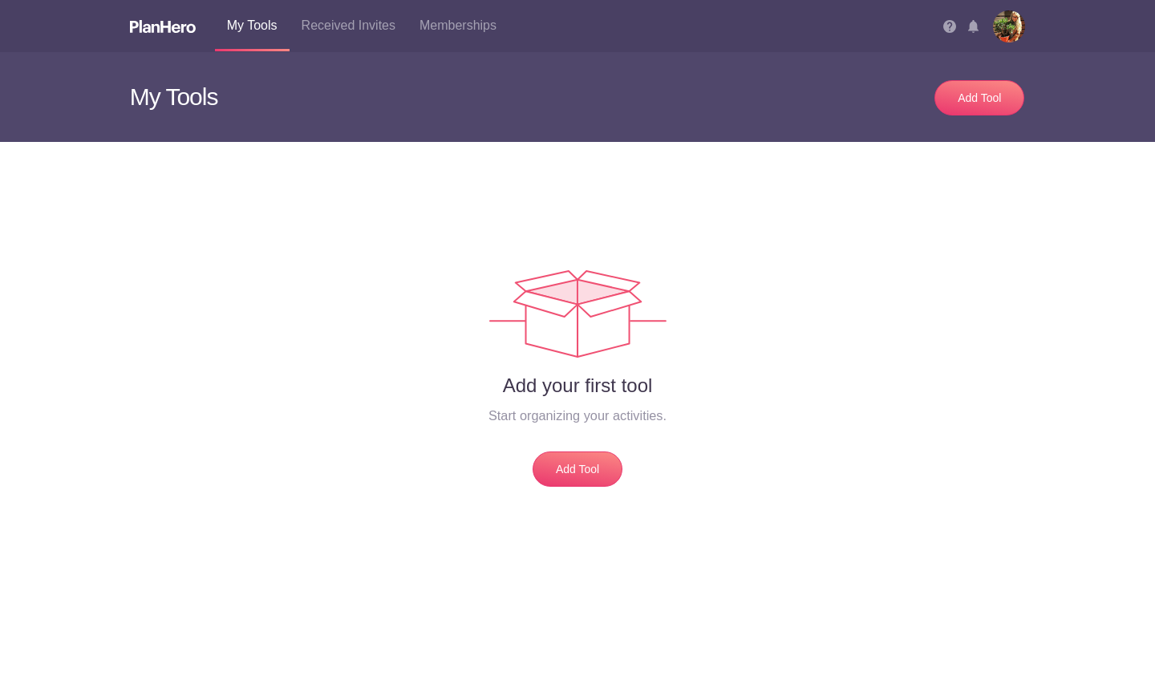
click at [176, 29] on img at bounding box center [163, 26] width 66 height 13
click at [1007, 29] on img at bounding box center [1009, 26] width 32 height 32
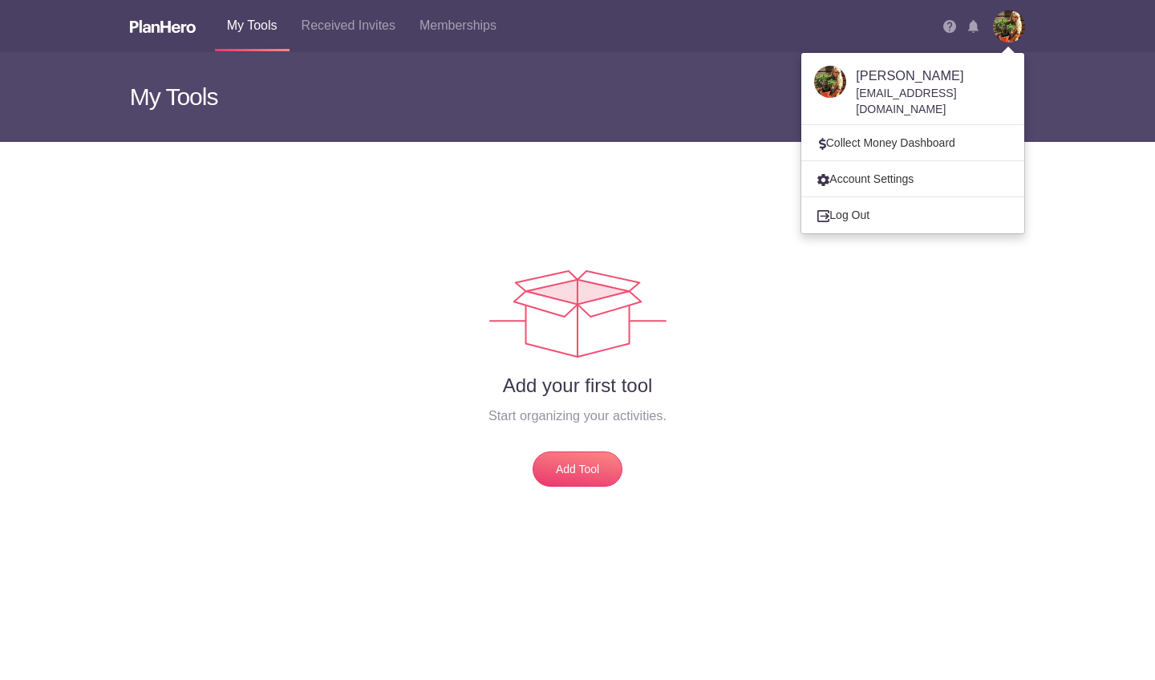
click at [642, 110] on div "Add Tool" at bounding box center [808, 97] width 460 height 90
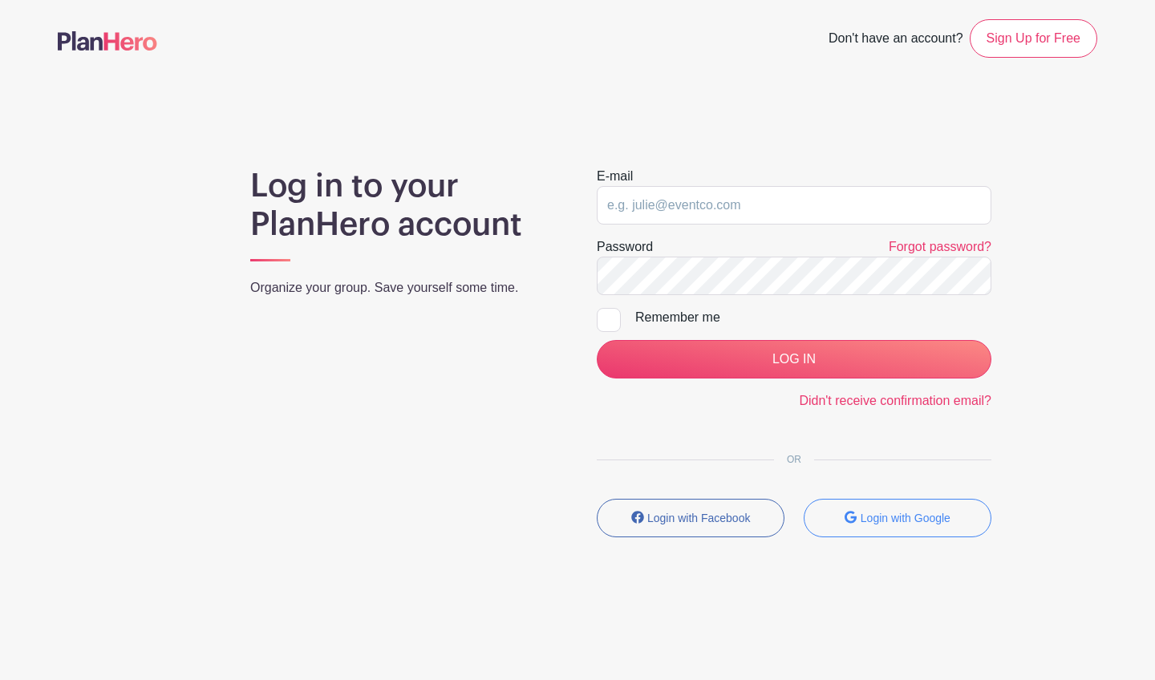
click at [112, 46] on img at bounding box center [107, 40] width 99 height 19
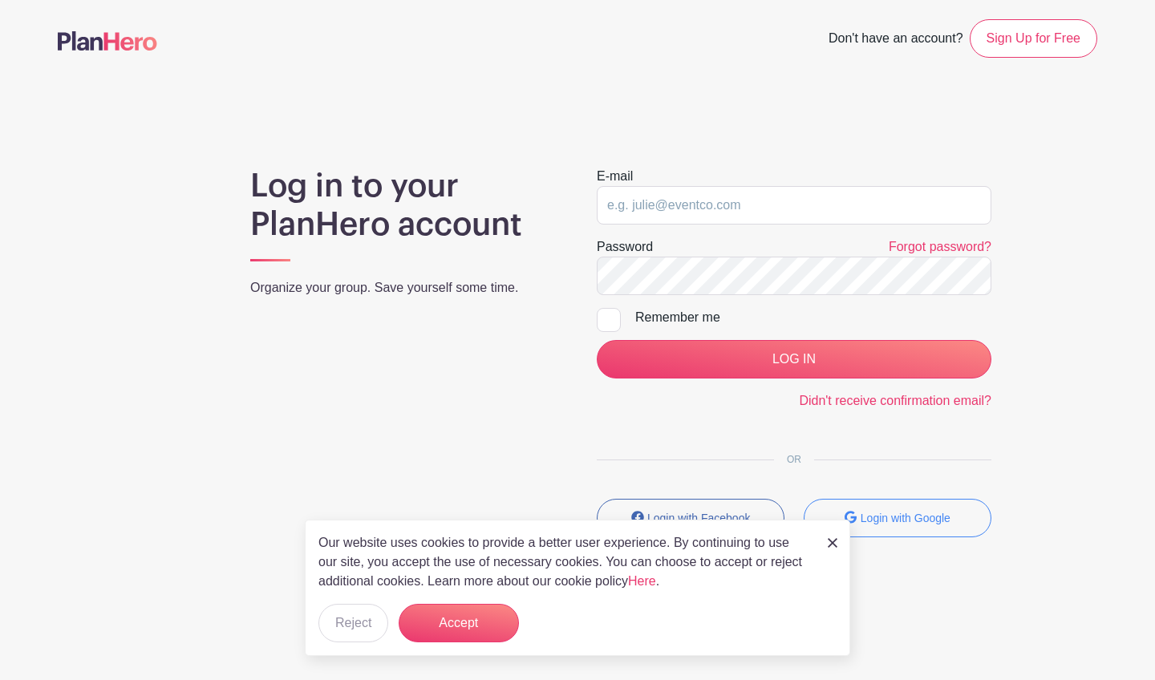
click at [825, 544] on div "Our website uses cookies to provide a better user experience. By continuing to …" at bounding box center [578, 588] width 546 height 136
